Goal: Task Accomplishment & Management: Manage account settings

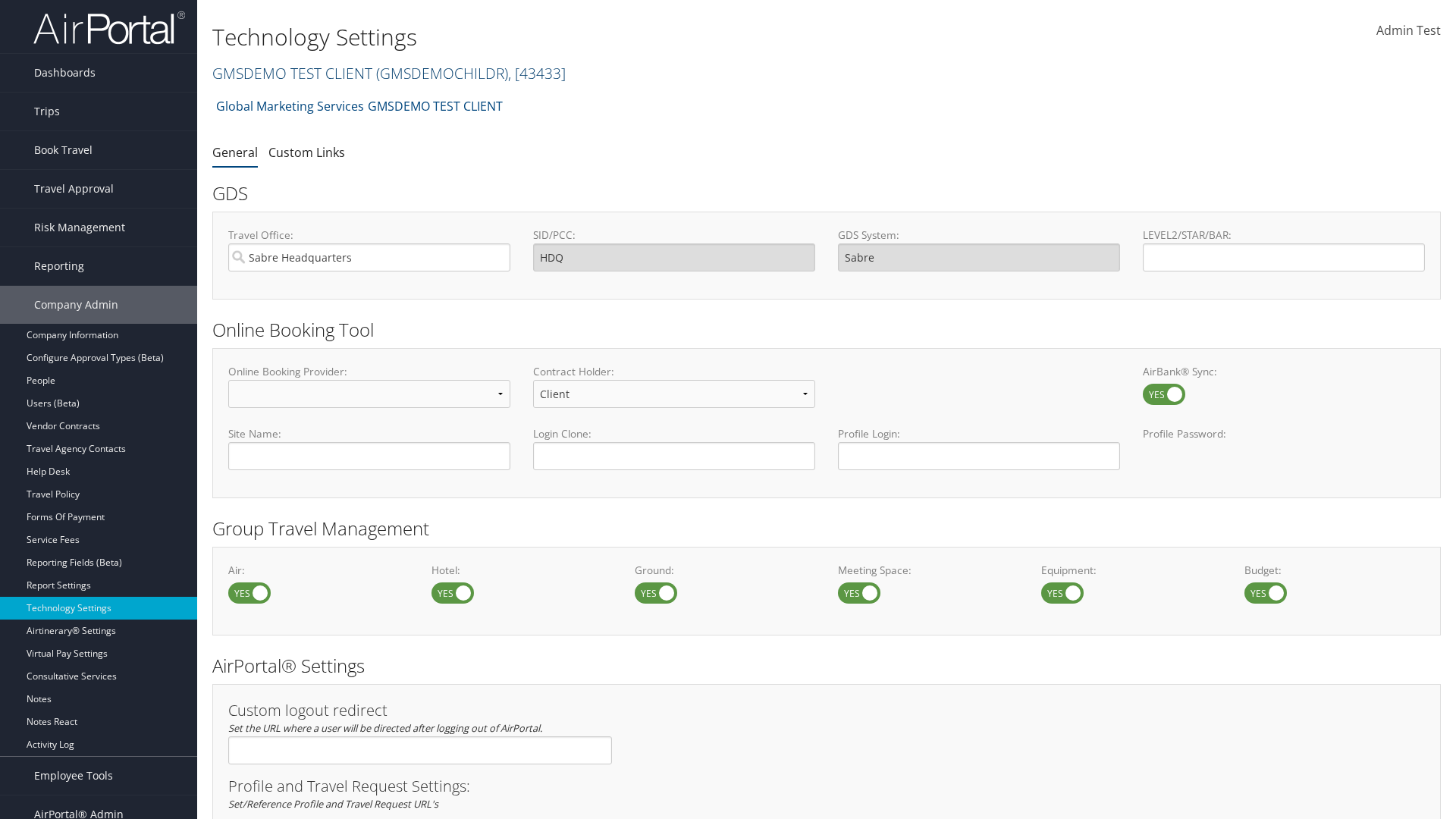
click at [291, 73] on link "GMSDEMO TEST CLIENT ( GMSDEMOCHILDR ) , [ 43433 ]" at bounding box center [388, 73] width 354 height 20
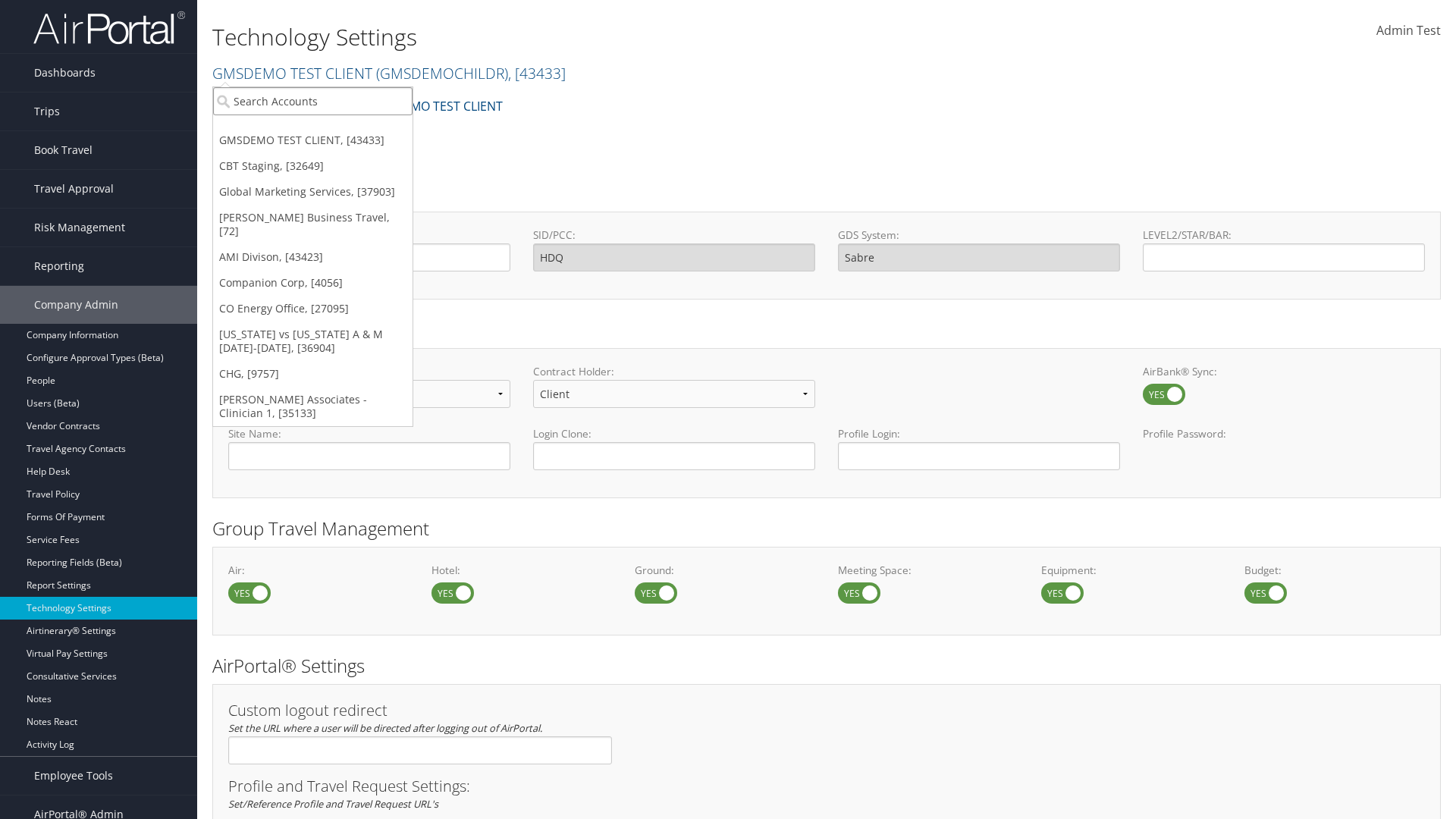
click at [312, 101] on input "search" at bounding box center [312, 101] width 199 height 28
type input "CBTSTG"
click at [312, 129] on div "CBT Staging (CBTSTG), [32649]" at bounding box center [312, 129] width 216 height 14
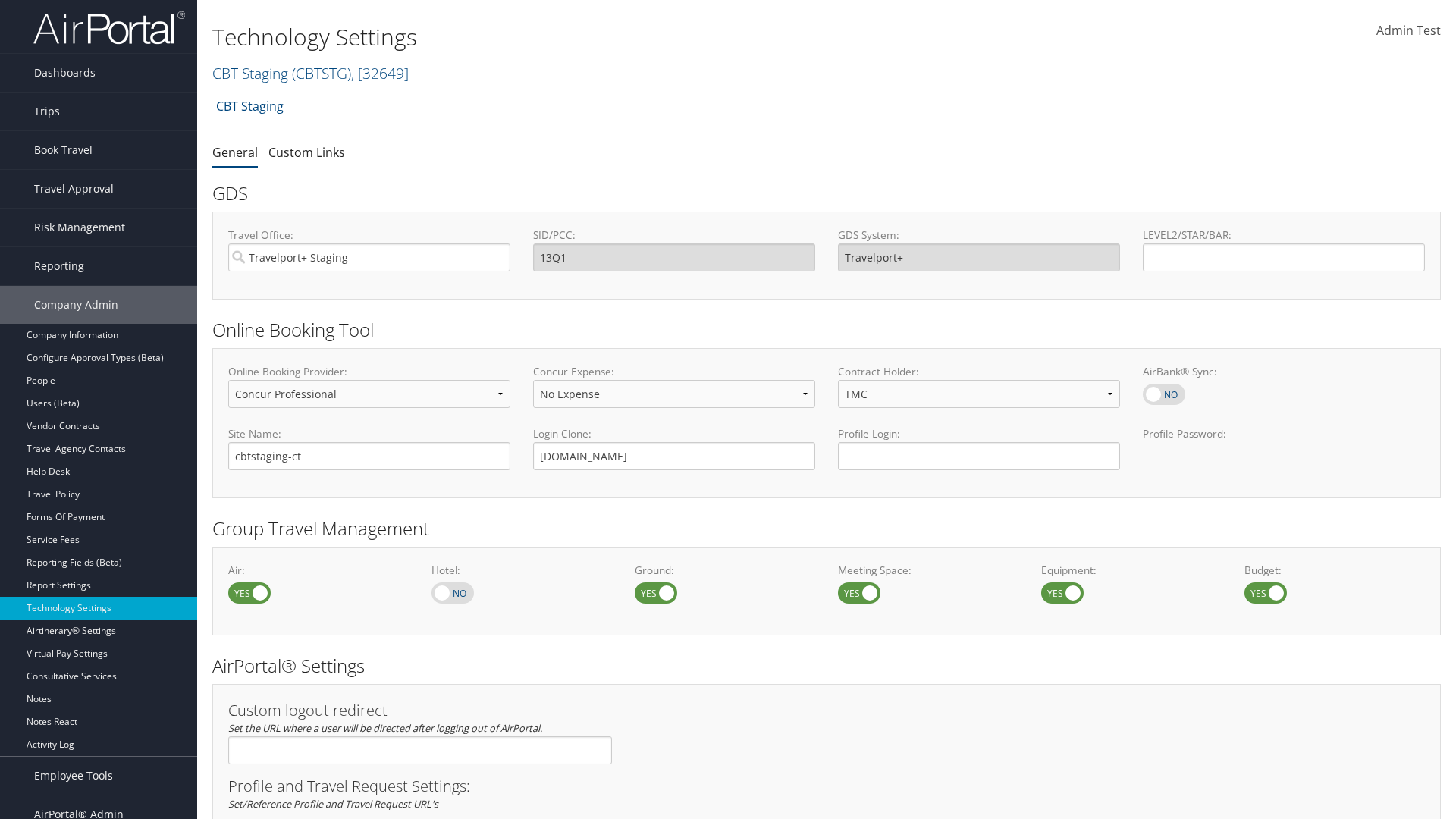
select select "4"
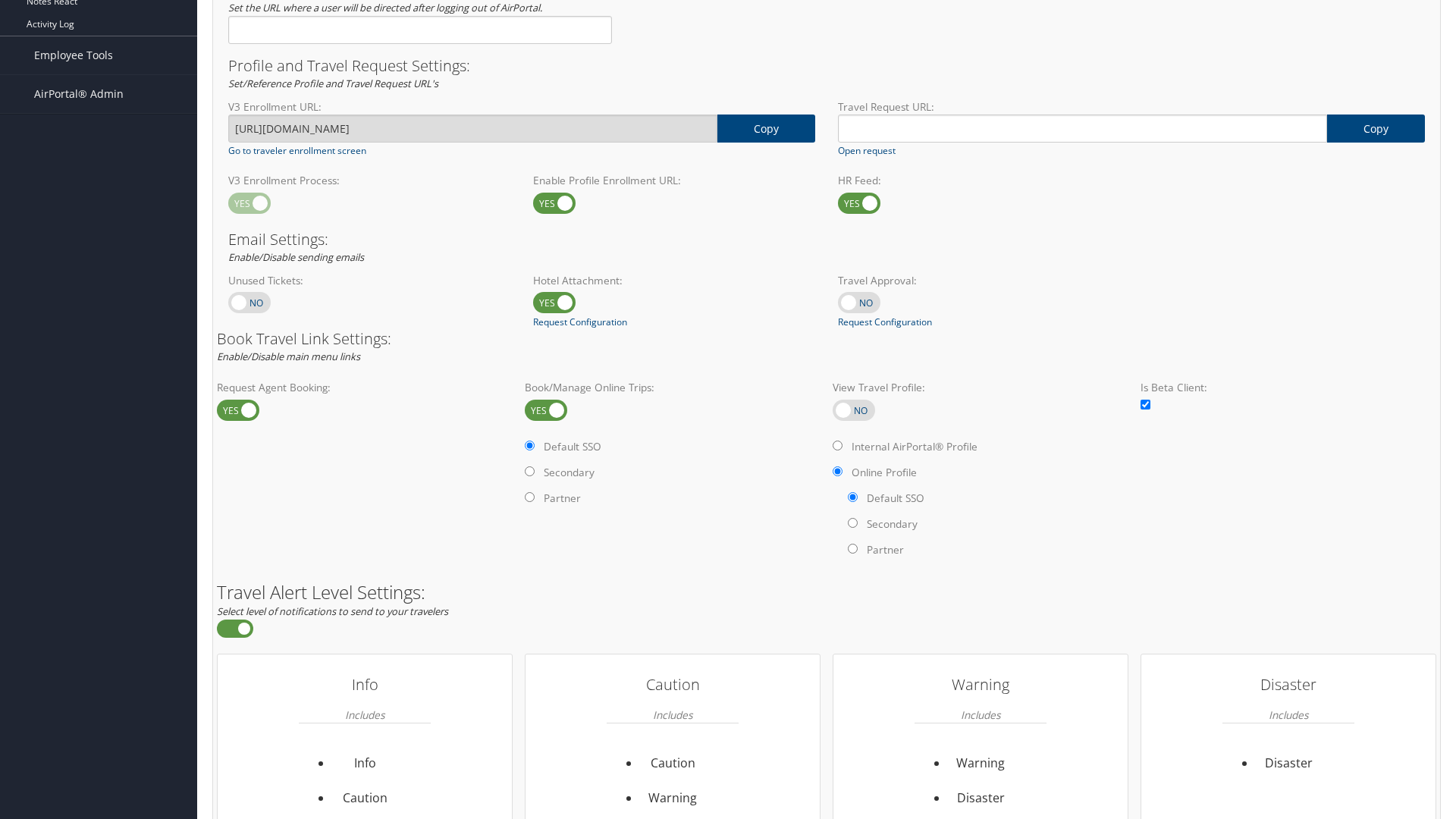
click at [854, 410] on label at bounding box center [854, 410] width 42 height 21
click at [850, 410] on input "checkbox" at bounding box center [845, 411] width 10 height 10
checkbox input "true"
click at [917, 446] on label "Internal AirPortal® Profile" at bounding box center [914, 447] width 126 height 15
click at [842, 446] on input "Internal AirPortal® Profile" at bounding box center [838, 445] width 10 height 10
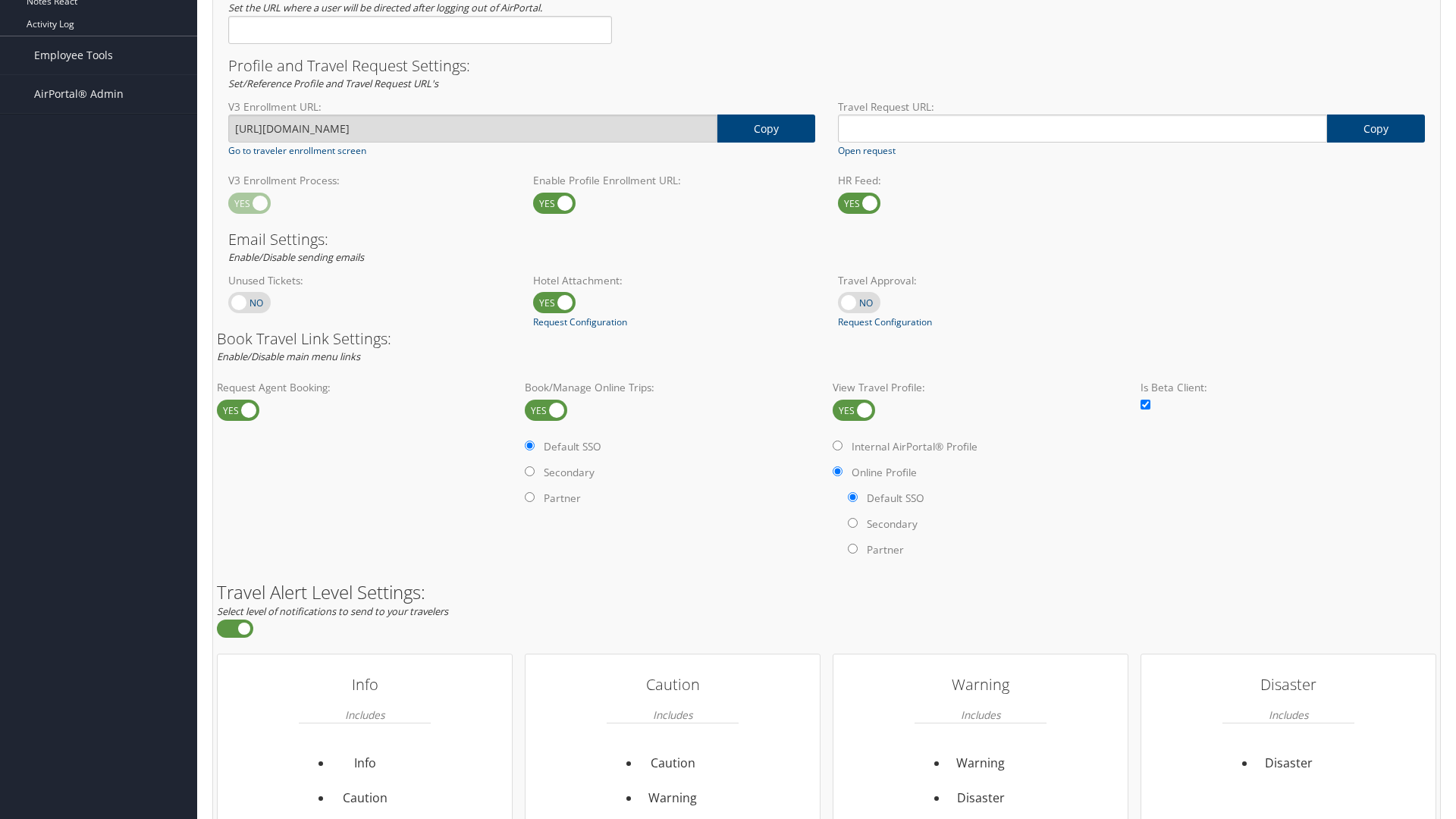
radio input "true"
radio input "false"
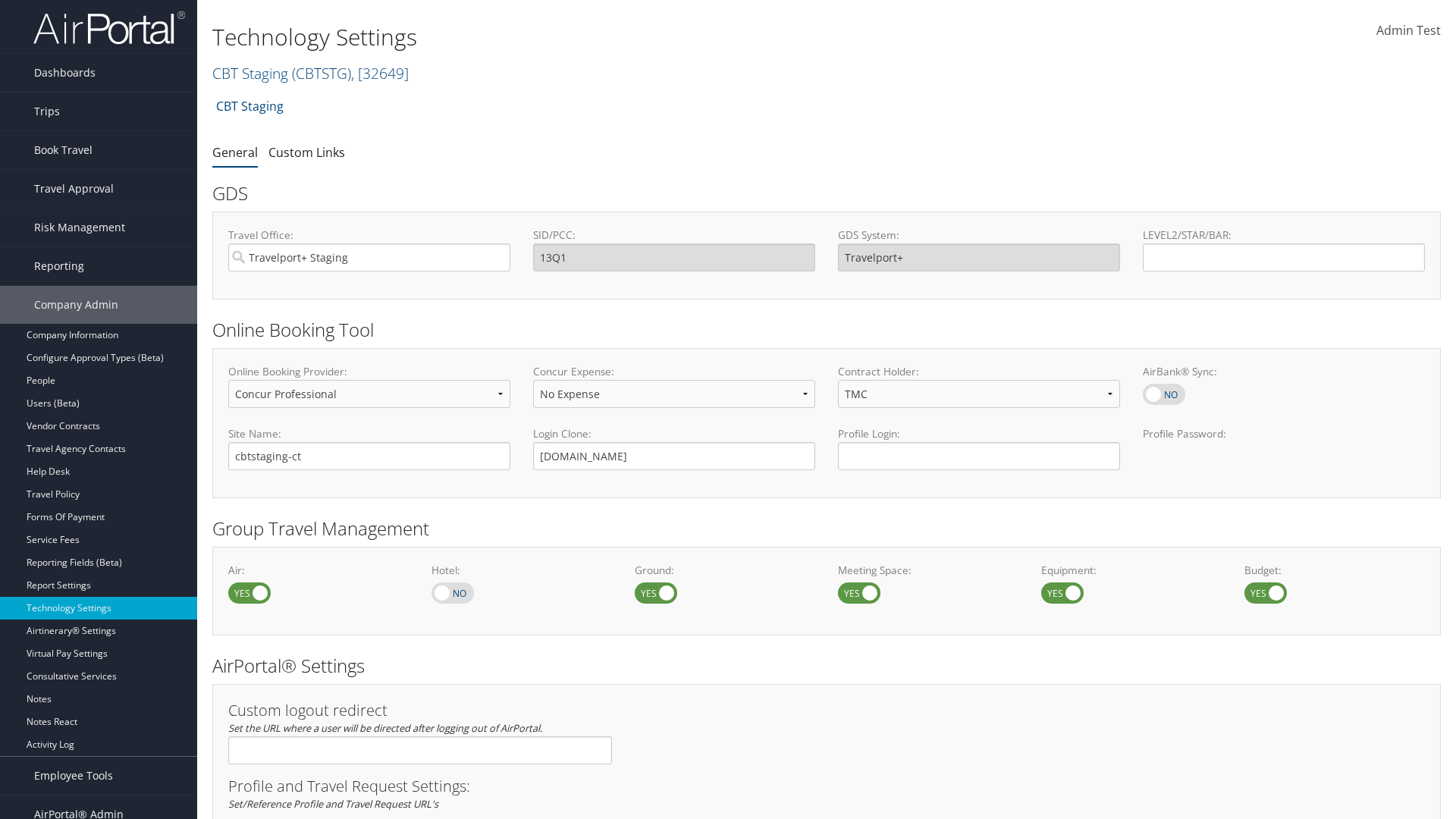
select select "4"
